Goal: Information Seeking & Learning: Understand process/instructions

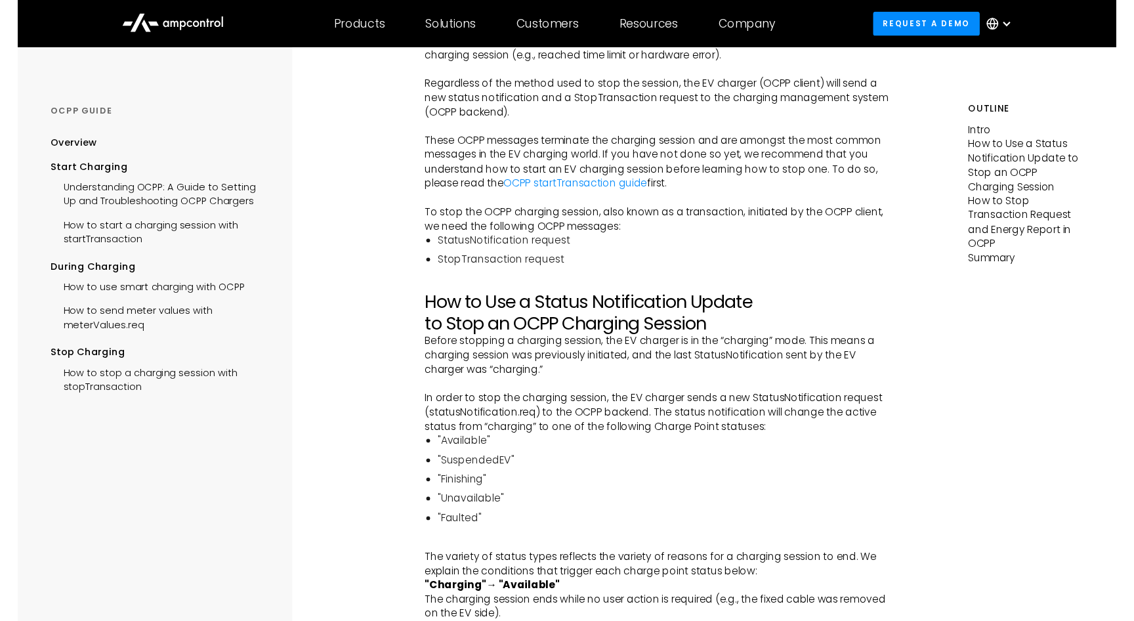
scroll to position [502, 0]
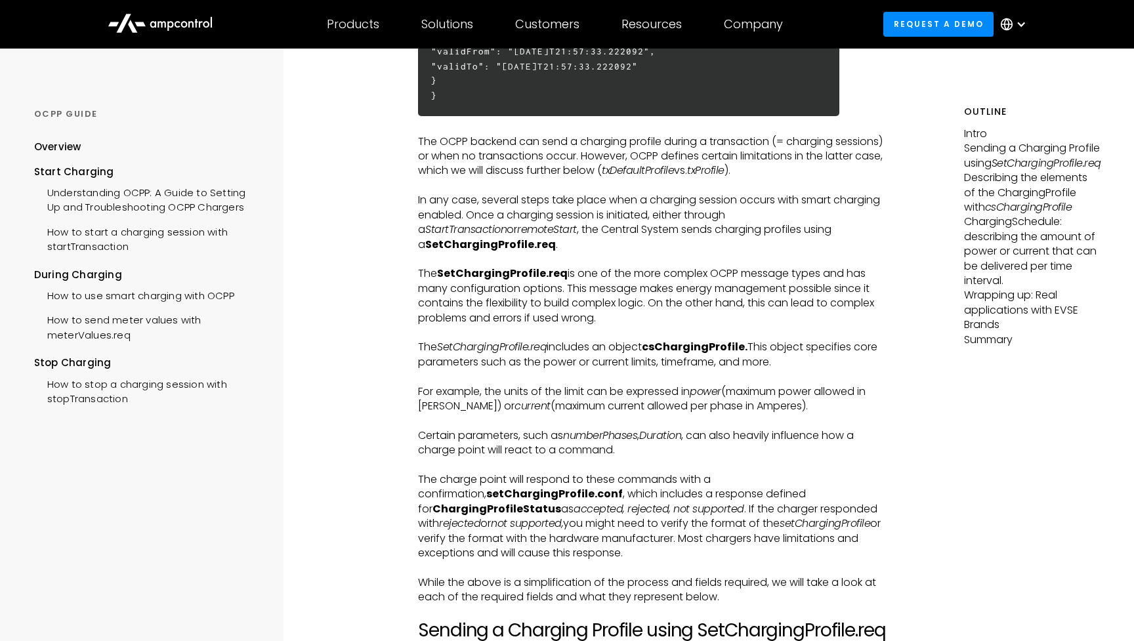
scroll to position [970, 0]
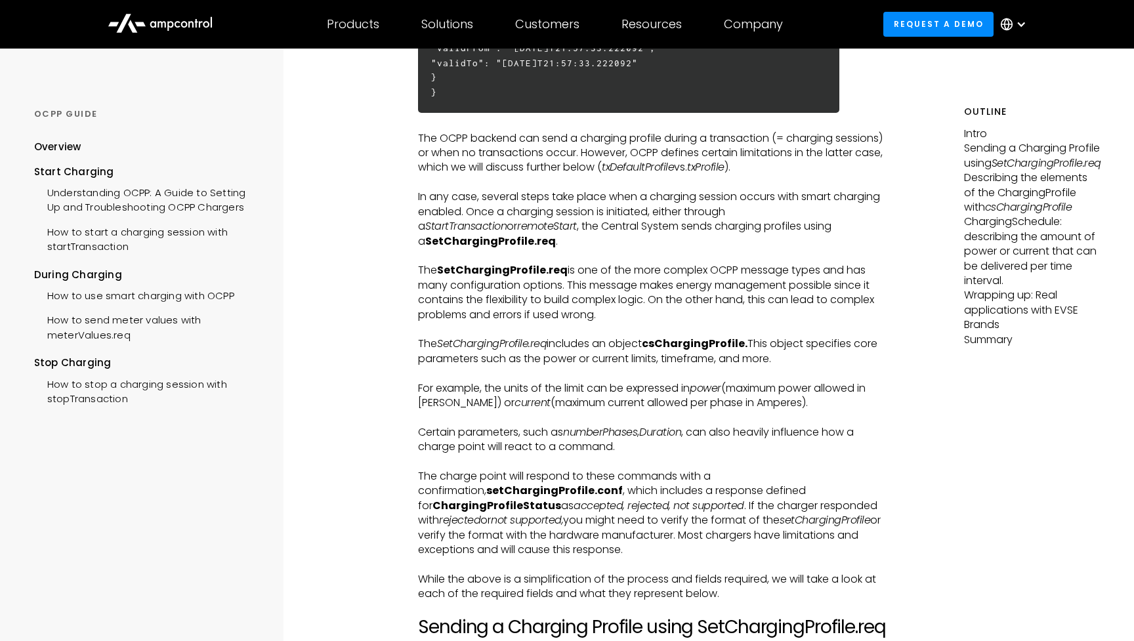
click at [556, 234] on strong "SetChargingProfile.req" at bounding box center [490, 241] width 131 height 15
copy strong "SetChargingProfile.req"
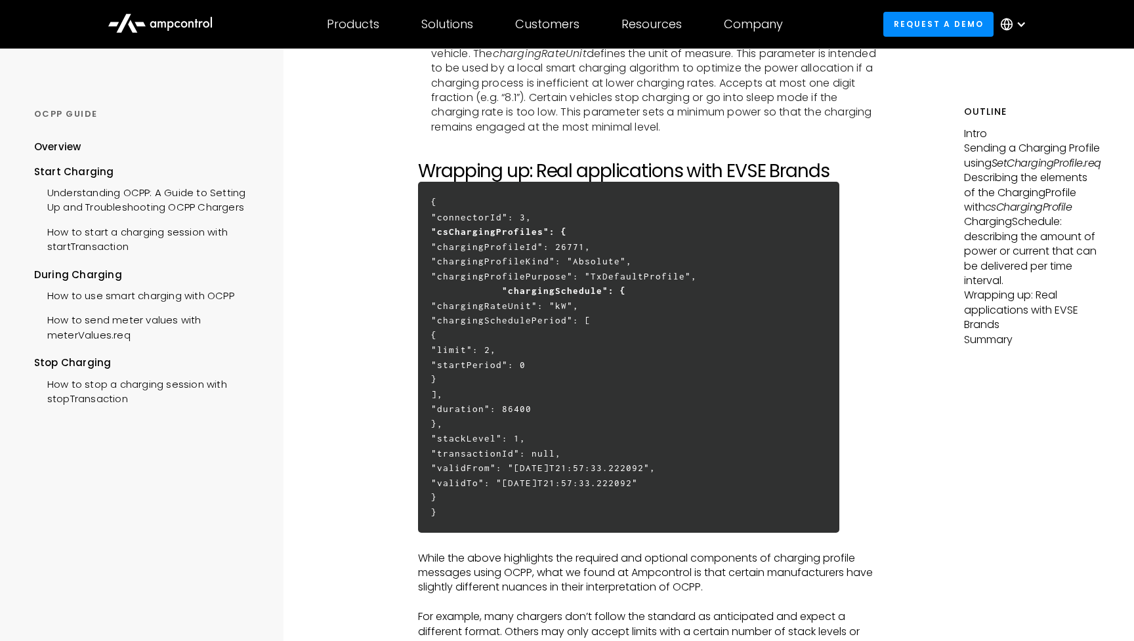
scroll to position [3868, 0]
